Goal: Task Accomplishment & Management: Use online tool/utility

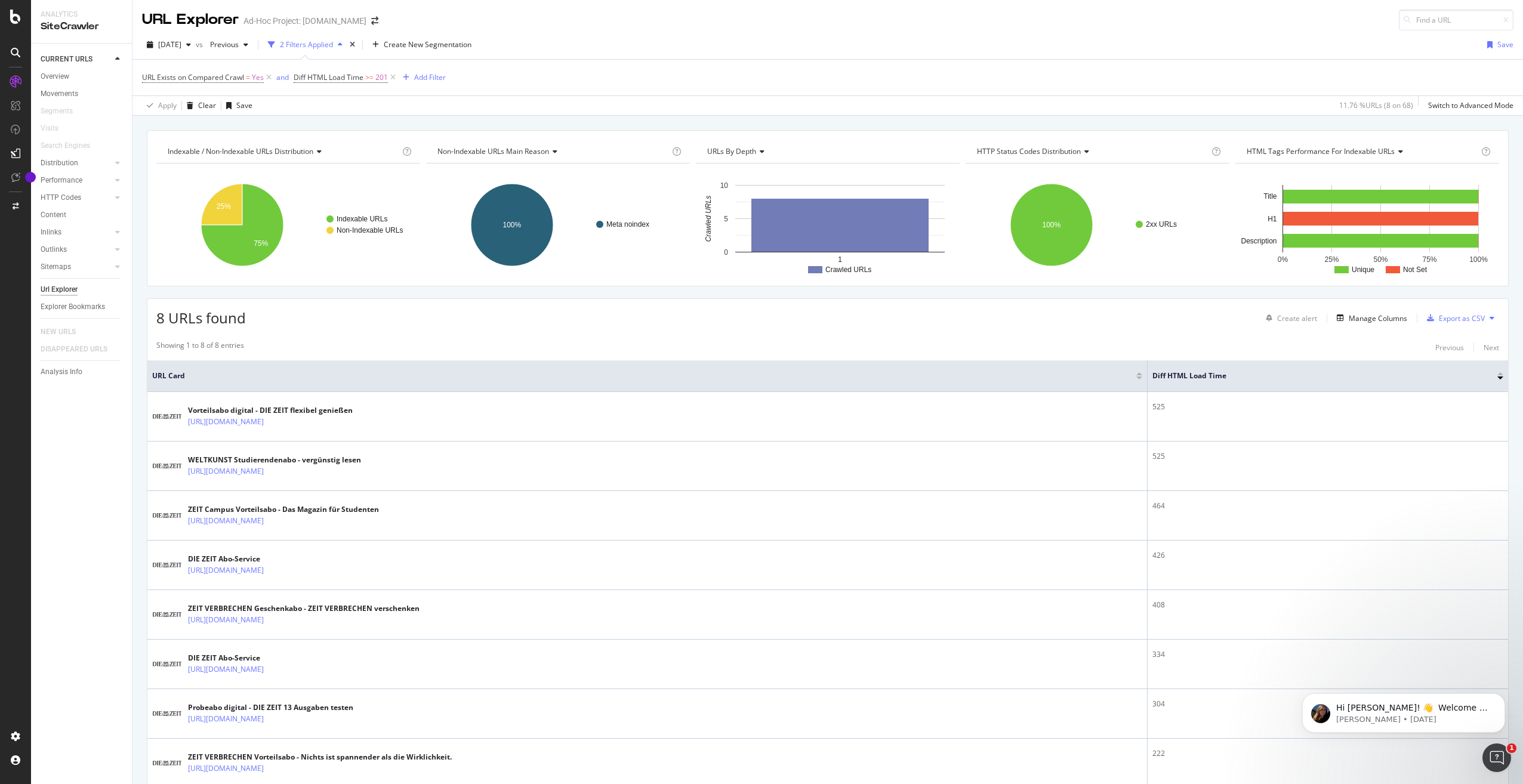
scroll to position [73, 0]
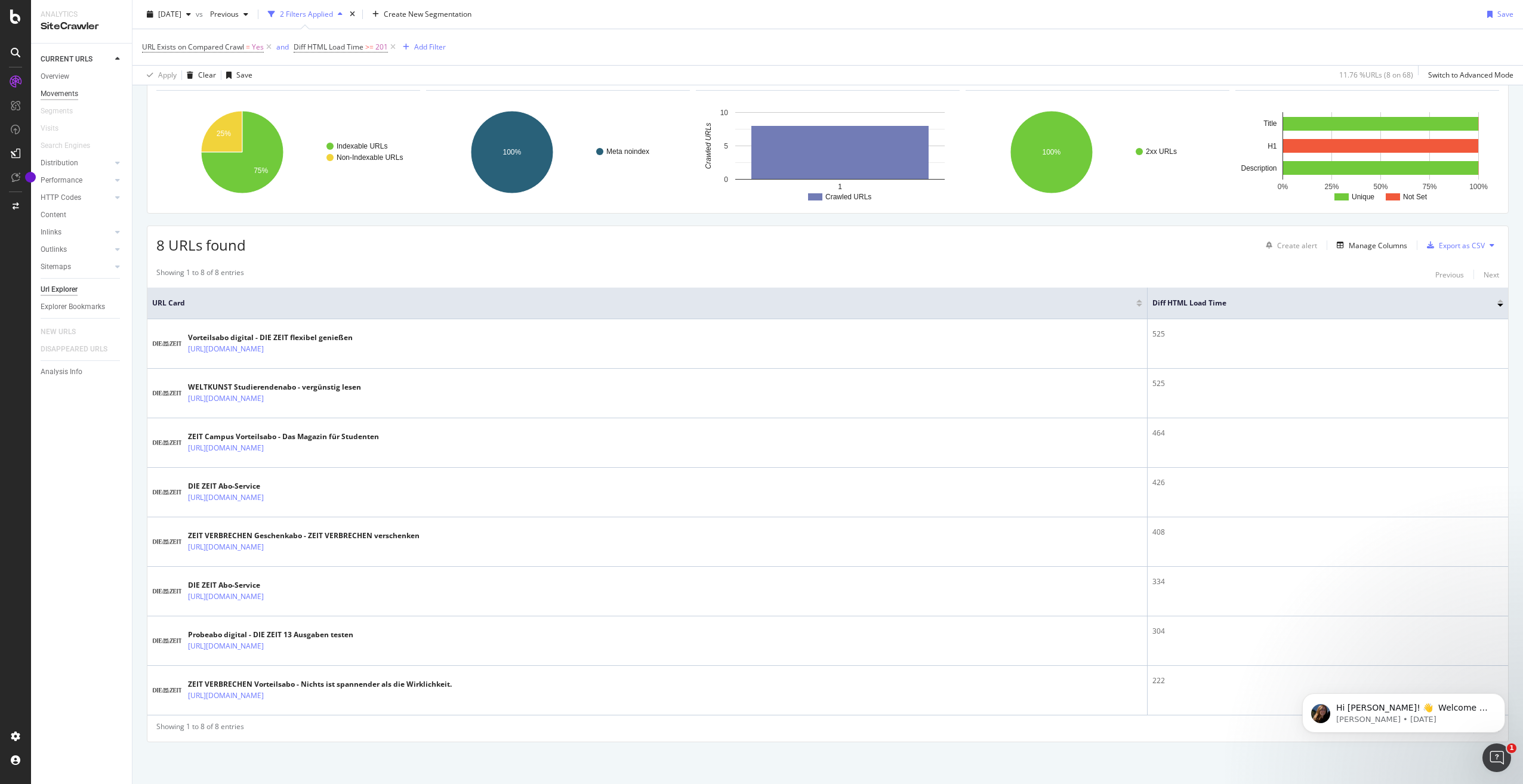
click at [68, 100] on div "Movements" at bounding box center [59, 94] width 38 height 13
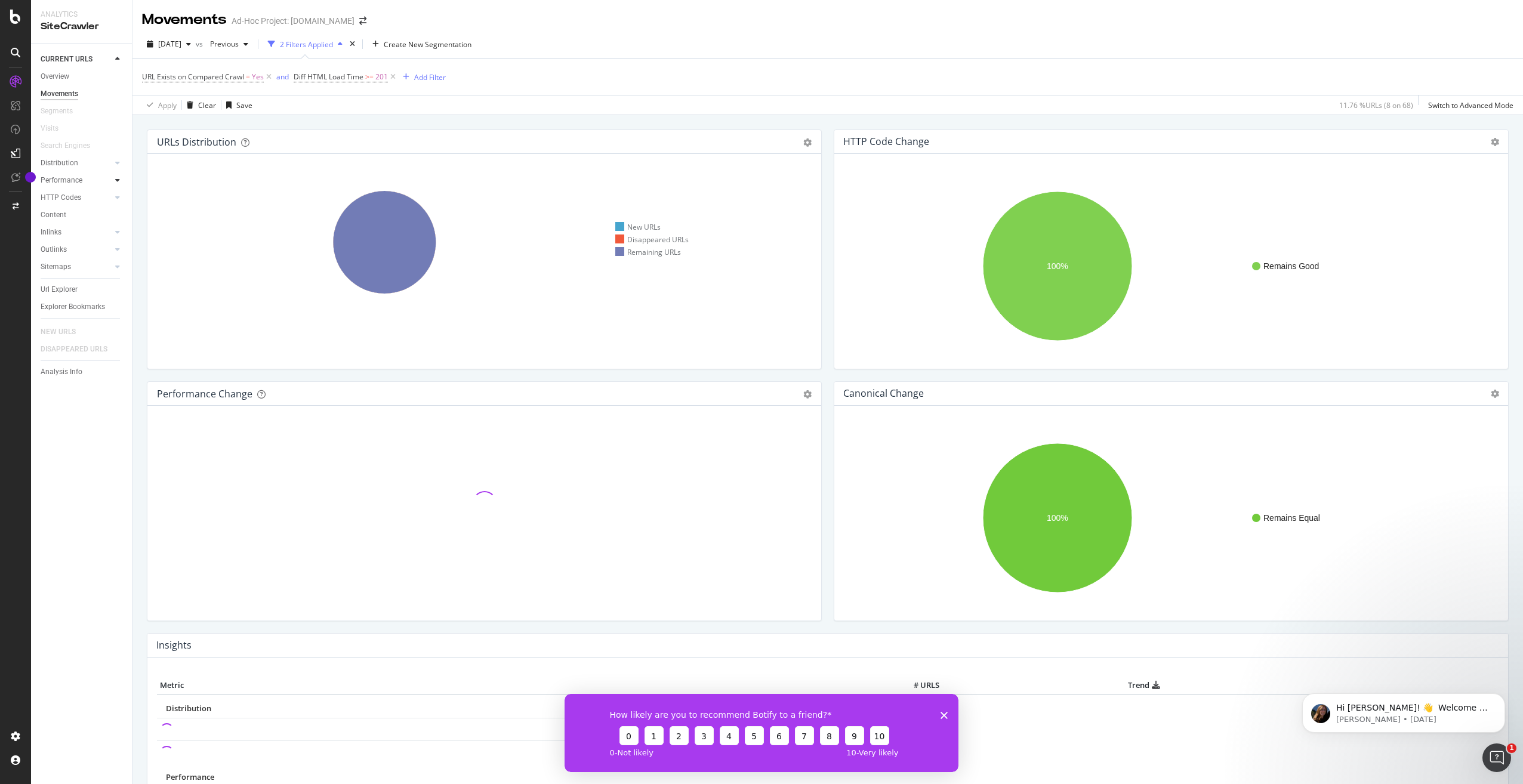
click at [119, 178] on icon at bounding box center [117, 180] width 5 height 7
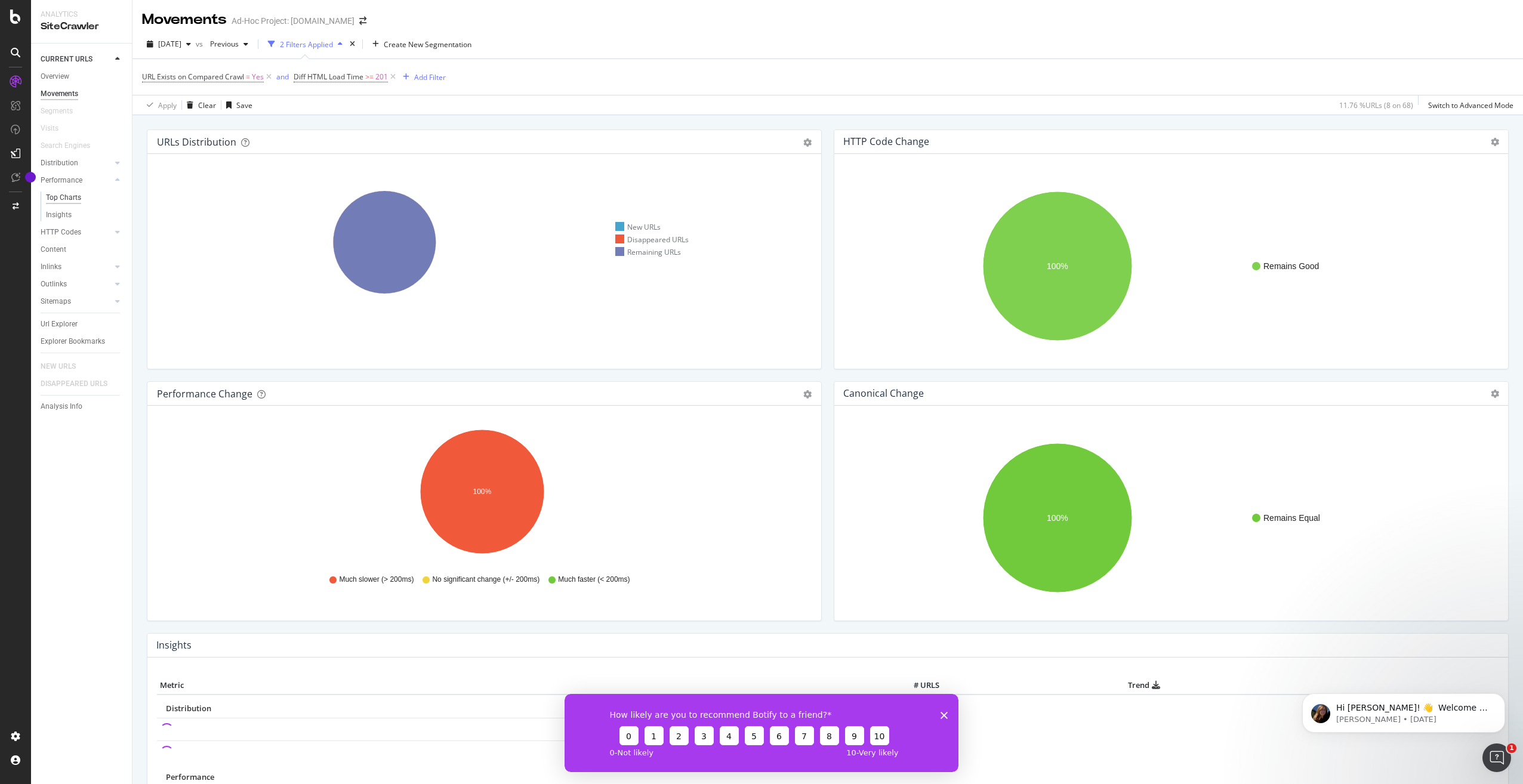
click at [75, 194] on div "Top Charts" at bounding box center [64, 198] width 36 height 13
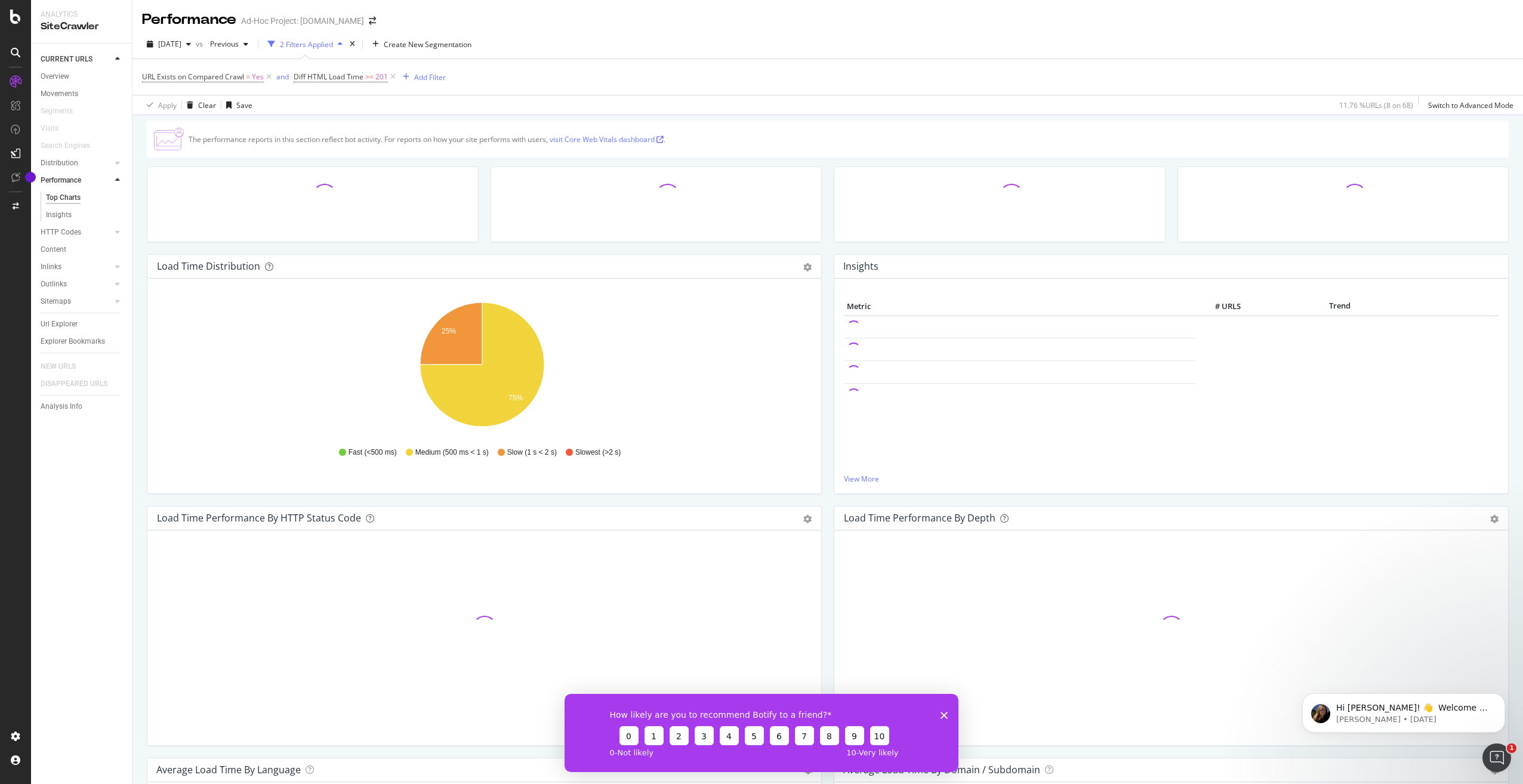
click at [940, 716] on div "How likely are you to recommend Botify to a friend? 0 1 2 3 4 5 6 7 8 9 10 0 - …" at bounding box center [762, 732] width 394 height 78
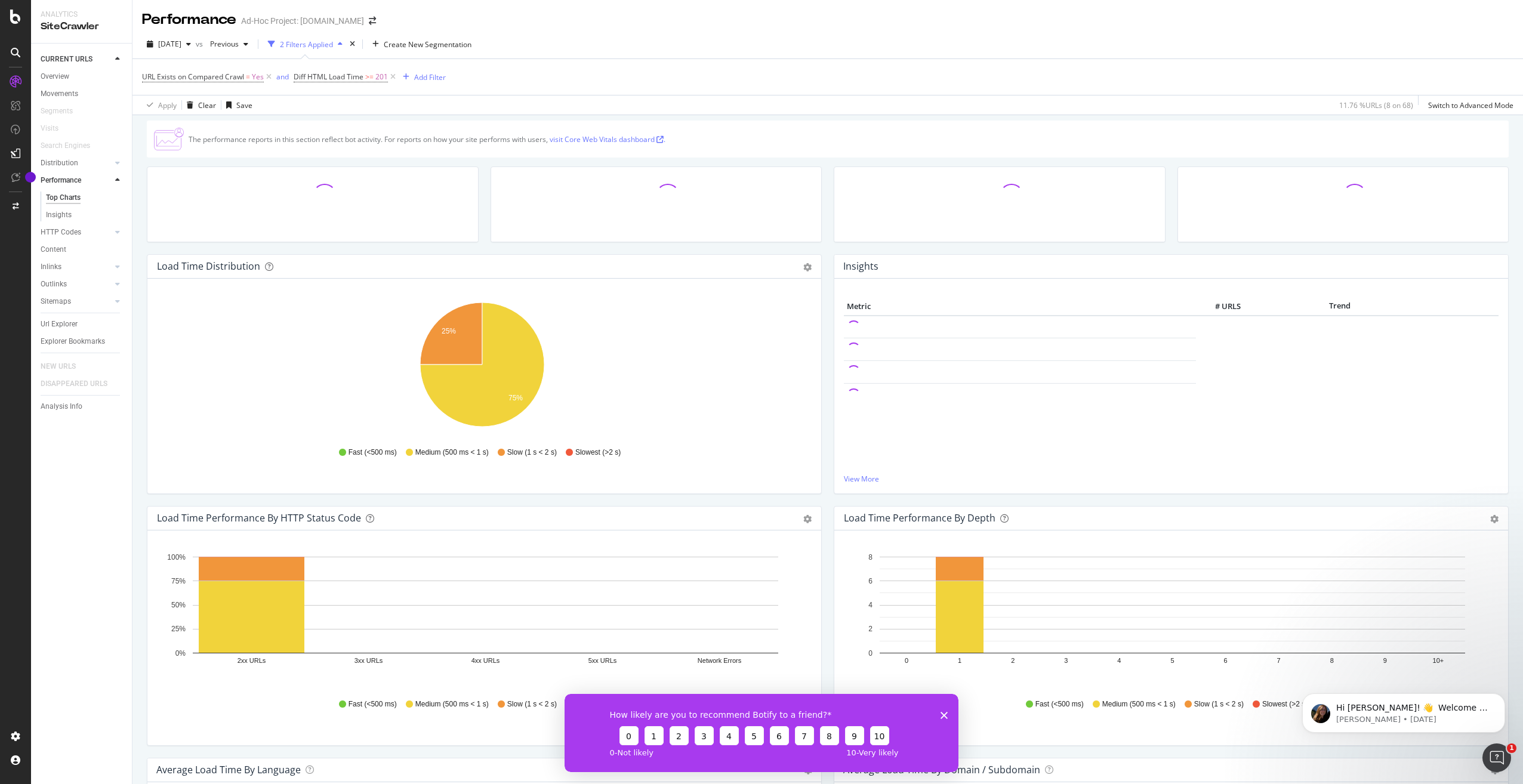
click at [939, 712] on div "How likely are you to recommend Botify to a friend? 0 1 2 3 4 5 6 7 8 9 10 0 - …" at bounding box center [762, 732] width 394 height 78
click at [947, 713] on icon "Close survey" at bounding box center [944, 715] width 7 height 7
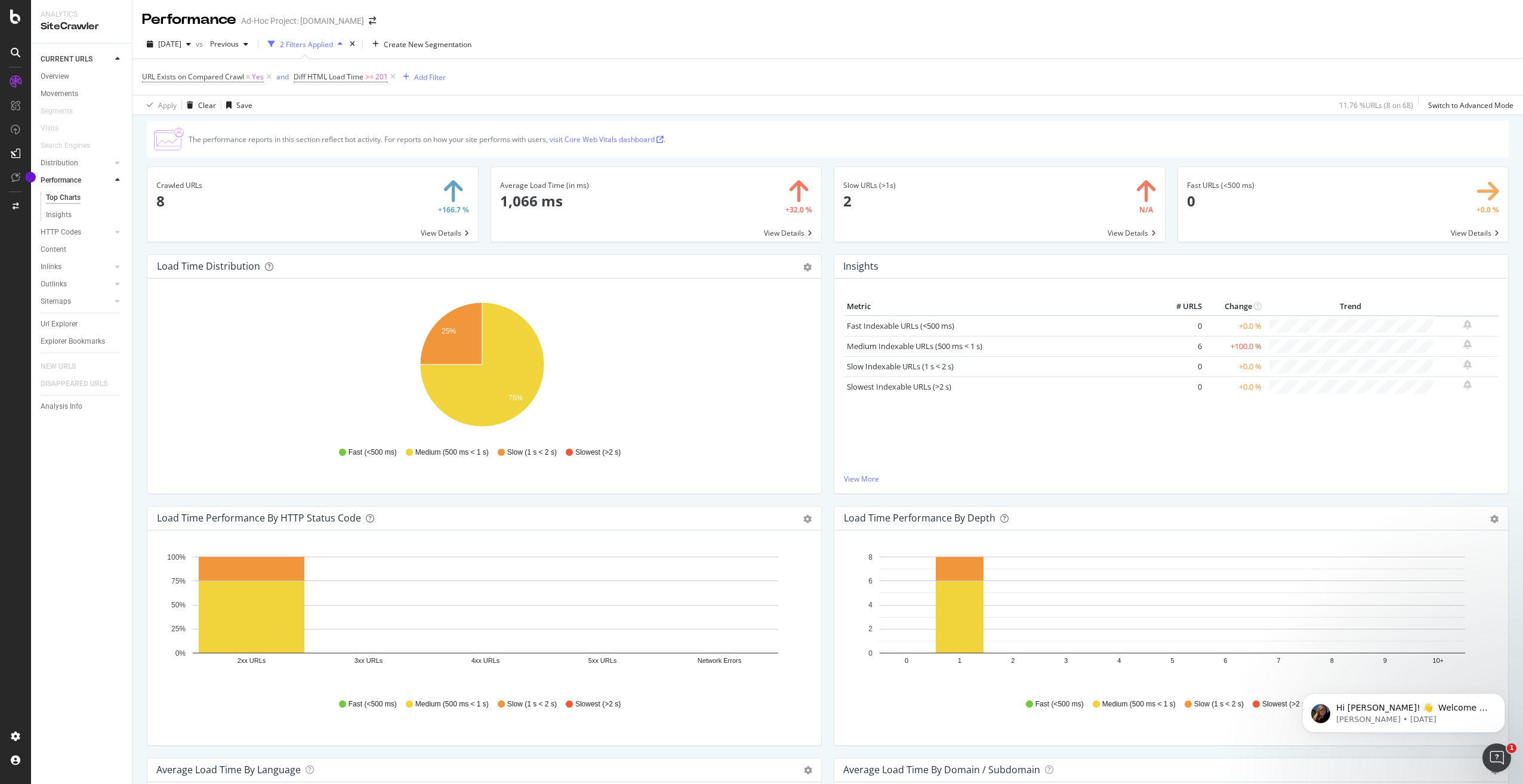
click at [816, 411] on div "Hold CTRL while clicking to filter the report. 25% 75% HTML Load Time Crawled U…" at bounding box center [484, 386] width 674 height 215
click at [821, 372] on div "Load Time Distribution Pie Table Export as CSV Add to Custom Report Hold CTRL w…" at bounding box center [484, 380] width 687 height 252
click at [80, 213] on link "Insights" at bounding box center [85, 215] width 78 height 13
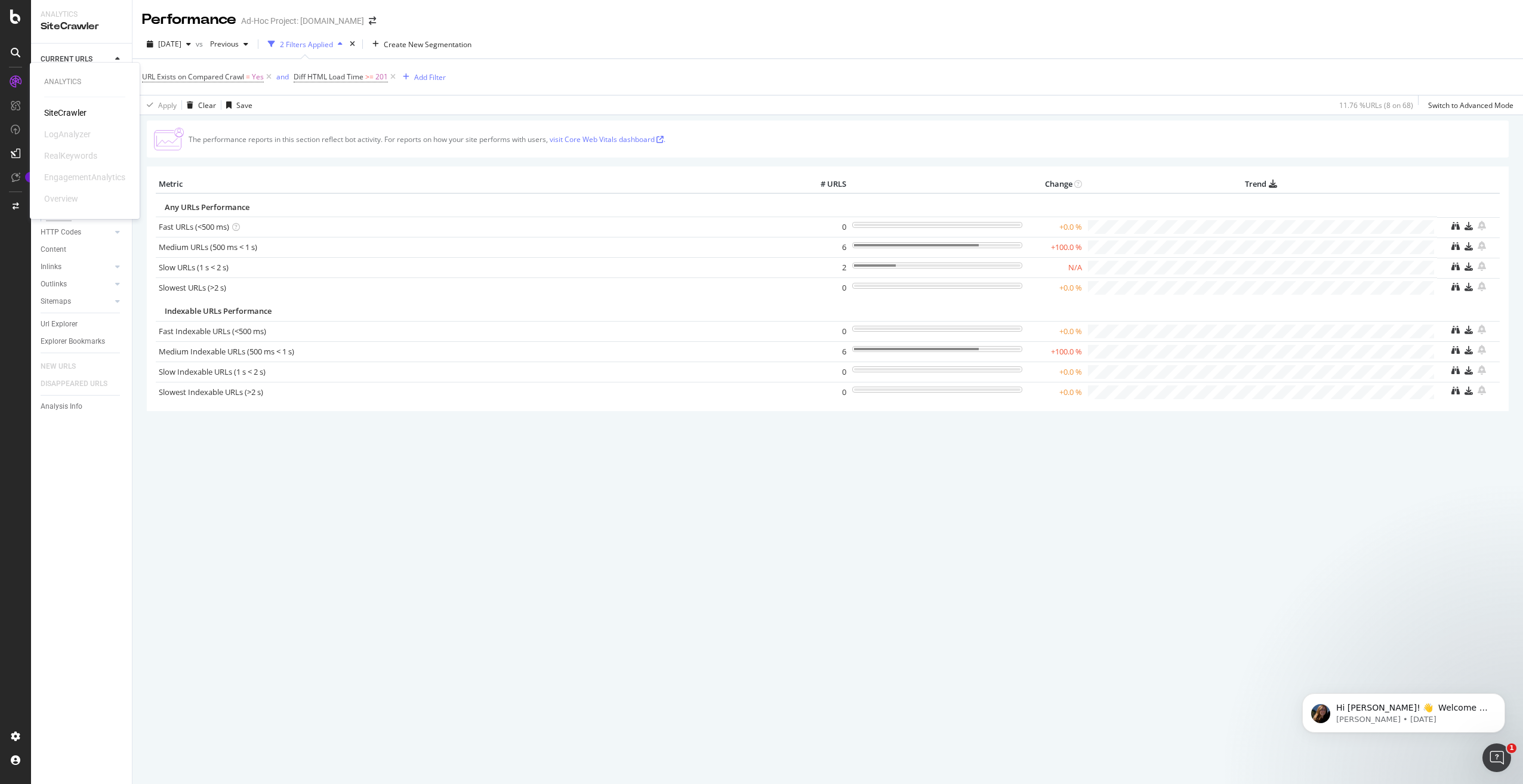
click at [13, 83] on icon at bounding box center [15, 82] width 12 height 12
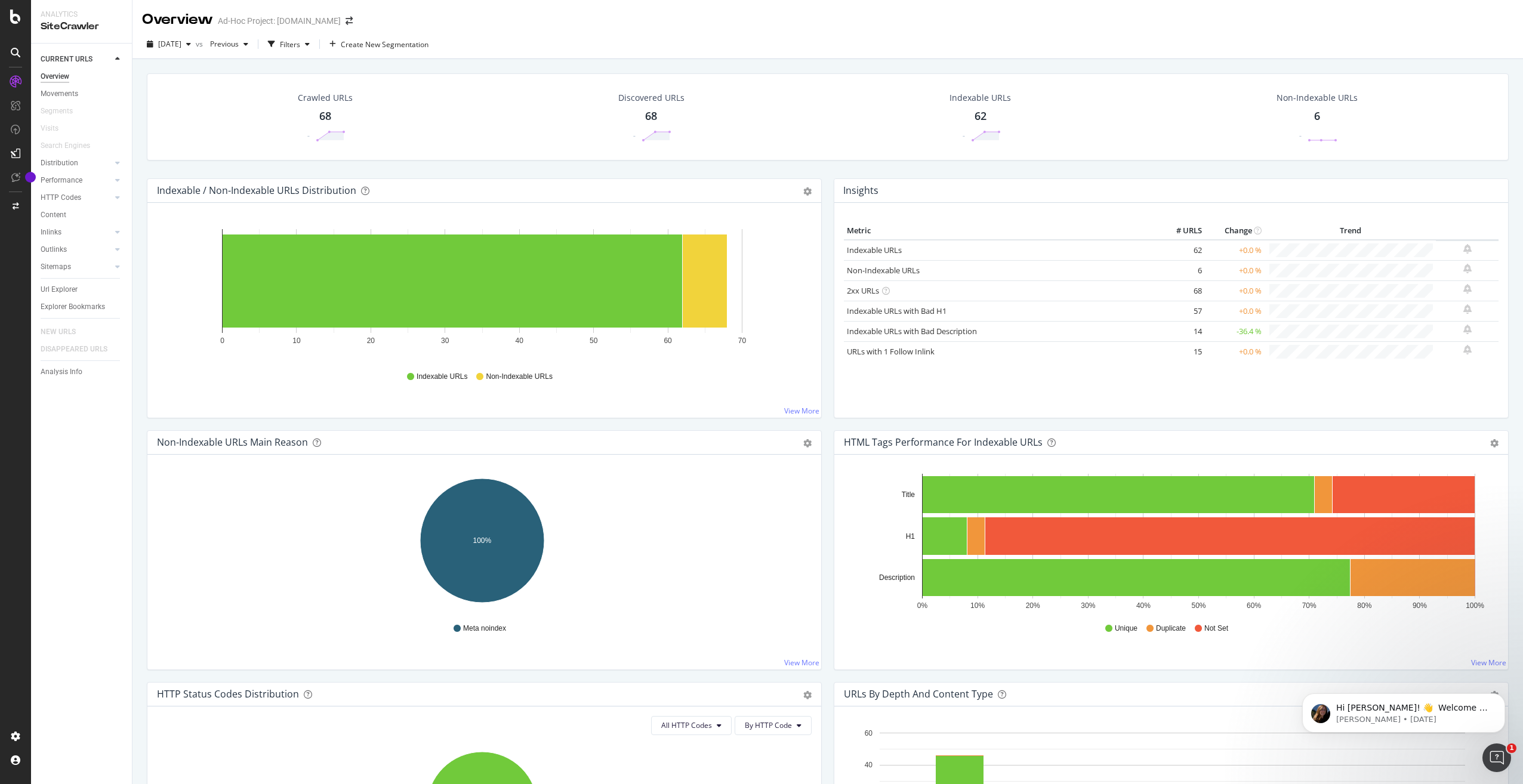
drag, startPoint x: 863, startPoint y: 508, endPoint x: 789, endPoint y: -43, distance: 555.9
click at [13, 21] on icon at bounding box center [15, 16] width 11 height 14
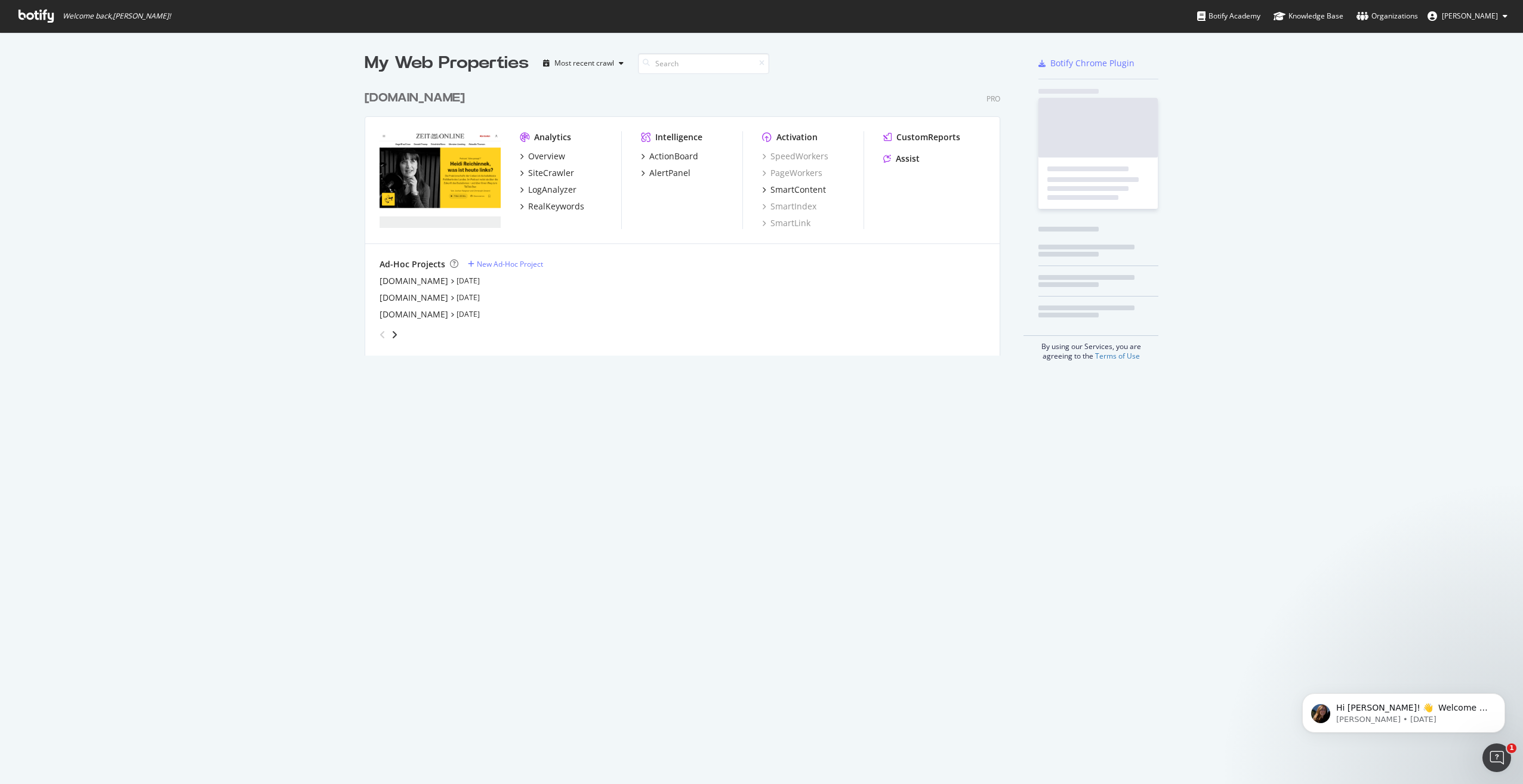
scroll to position [775, 1505]
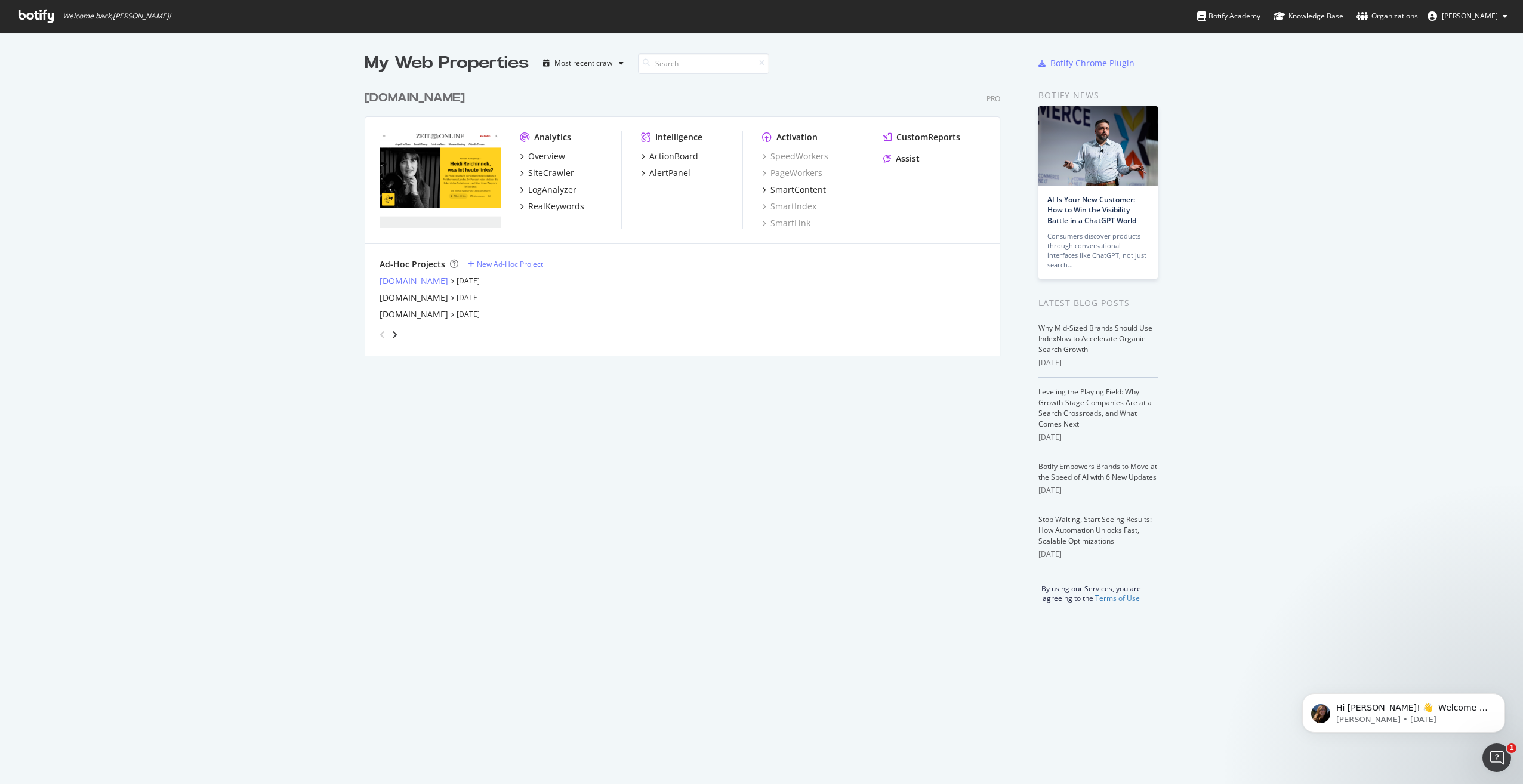
click at [402, 284] on div "[DOMAIN_NAME]" at bounding box center [414, 281] width 69 height 12
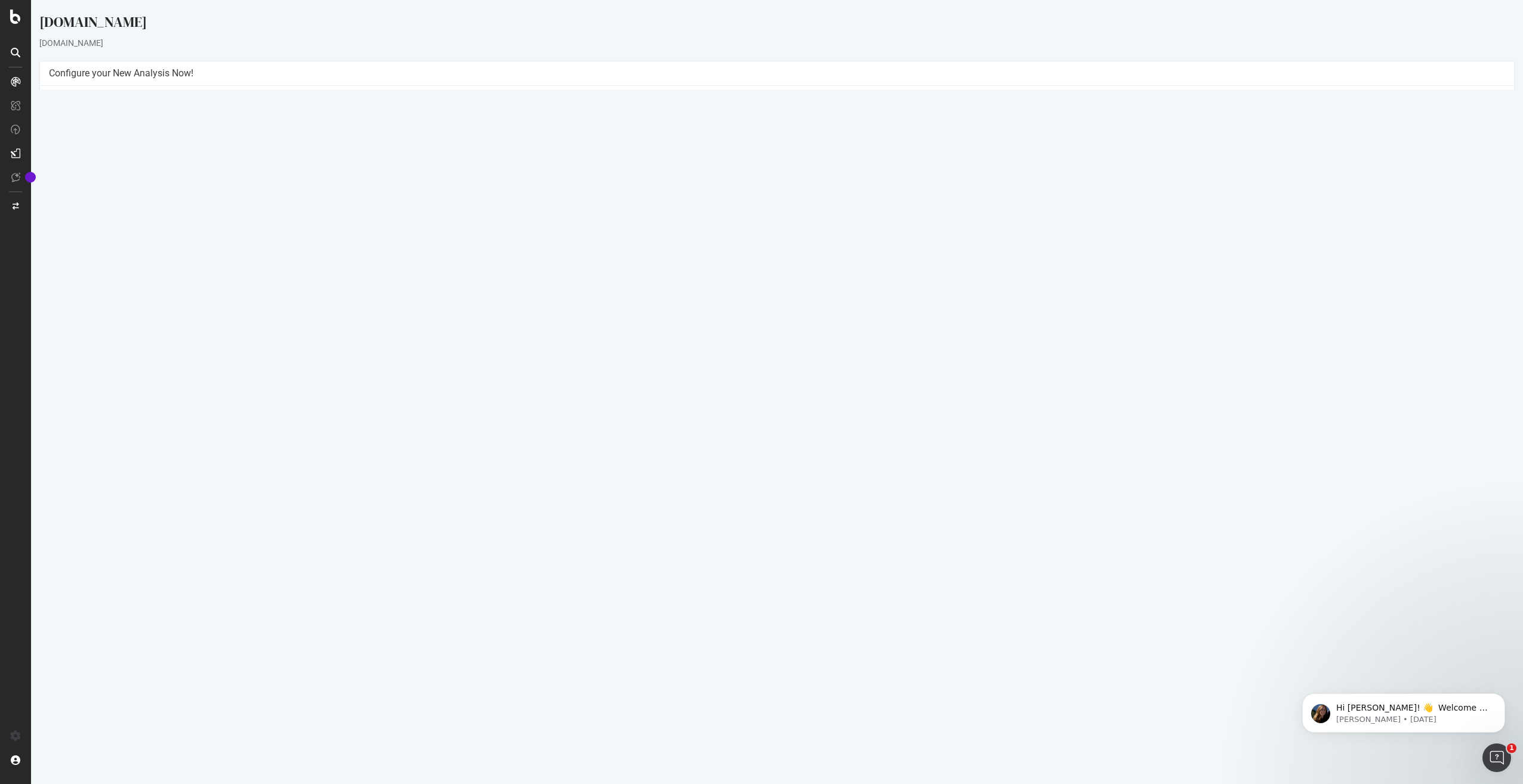
click at [786, 287] on button "Yes! Start Now" at bounding box center [762, 281] width 74 height 19
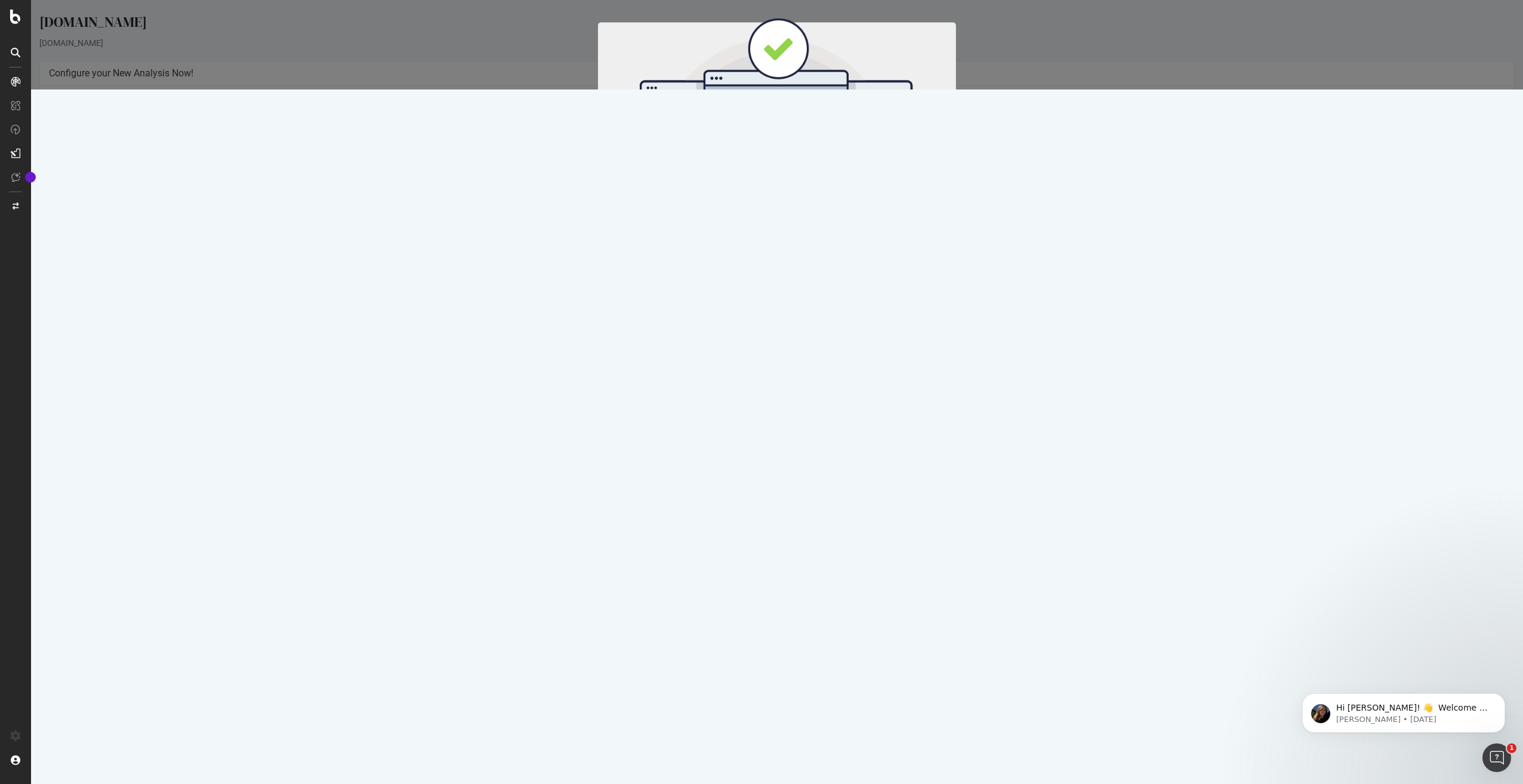
click at [808, 198] on button "Start Now" at bounding box center [799, 198] width 53 height 21
